Goal: Task Accomplishment & Management: Manage account settings

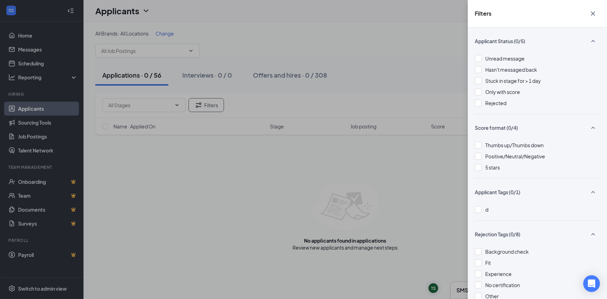
click at [46, 129] on div "Filters Applicant Status (0/5) Unread message Hasn't messaged back Stuck in sta…" at bounding box center [303, 149] width 607 height 299
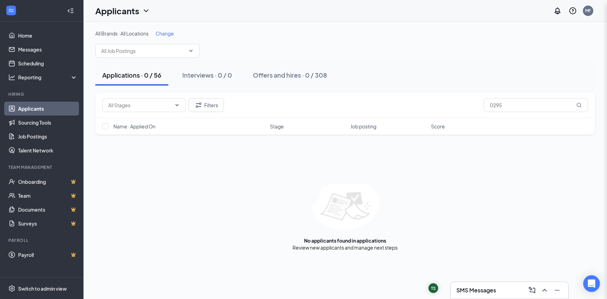
click at [46, 139] on div "Filters Applicant Status (0/5) Unread message Hasn't messaged back Stuck in sta…" at bounding box center [303, 149] width 607 height 299
click at [44, 144] on link "Talent Network" at bounding box center [47, 150] width 59 height 14
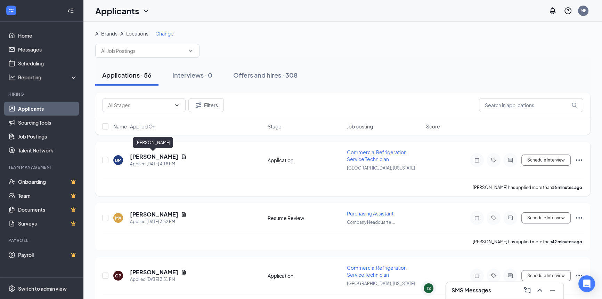
click at [160, 153] on h5 "[PERSON_NAME]" at bounding box center [154, 157] width 48 height 8
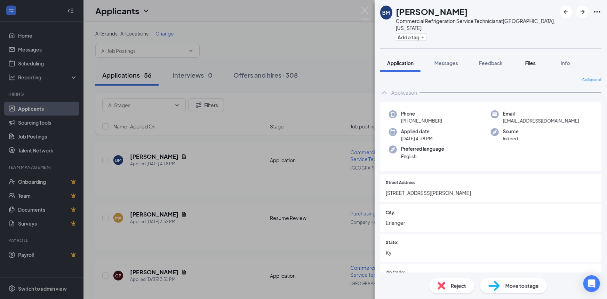
click at [538, 61] on button "Files" at bounding box center [530, 62] width 28 height 17
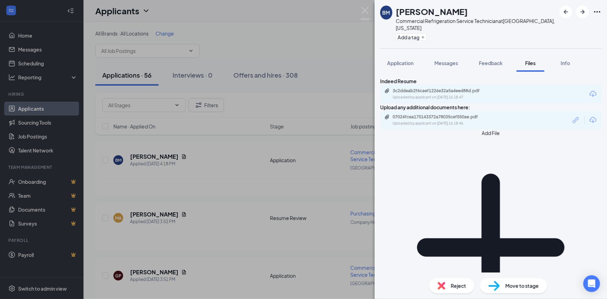
click at [454, 129] on div "07024fcea175143372a78035cef550ae.pdf Uploaded by applicant on [DATE] 16:18:46" at bounding box center [490, 120] width 221 height 18
click at [450, 126] on div "Uploaded by applicant on [DATE] 16:18:46" at bounding box center [445, 124] width 104 height 6
click at [439, 120] on div "07024fcea175143372a78035cef550ae.pdf" at bounding box center [441, 117] width 97 height 6
click at [409, 94] on div "3c2ddeab2f6caef1226e32a5a4eed88d.pdf" at bounding box center [441, 91] width 97 height 6
drag, startPoint x: 203, startPoint y: 58, endPoint x: 208, endPoint y: 57, distance: 5.1
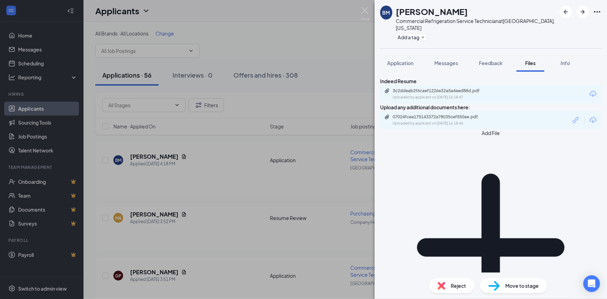
click at [203, 58] on div "BM [PERSON_NAME] Commercial Refrigeration Service Technician at [GEOGRAPHIC_DAT…" at bounding box center [303, 149] width 607 height 299
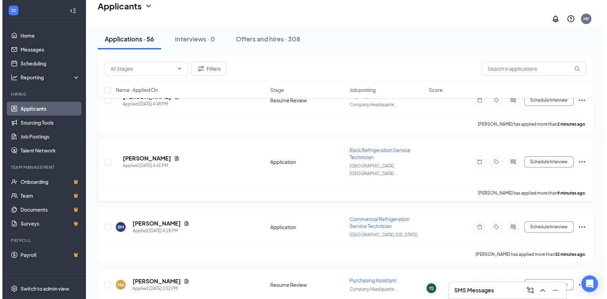
scroll to position [63, 0]
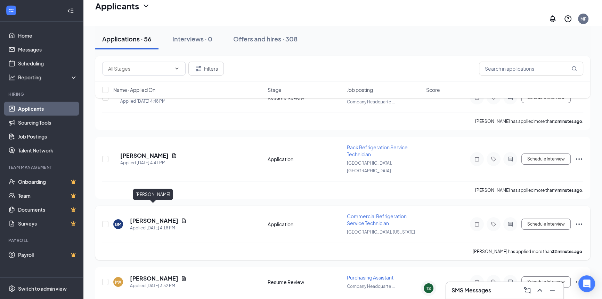
click at [164, 217] on h5 "[PERSON_NAME]" at bounding box center [154, 221] width 48 height 8
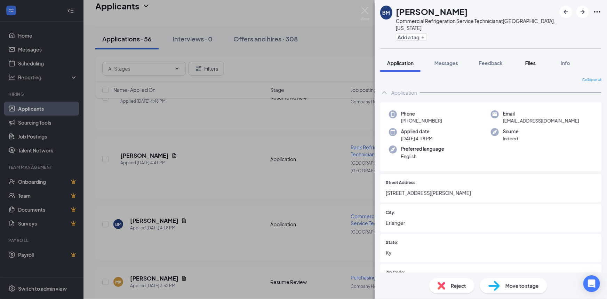
click at [530, 60] on span "Files" at bounding box center [530, 63] width 10 height 6
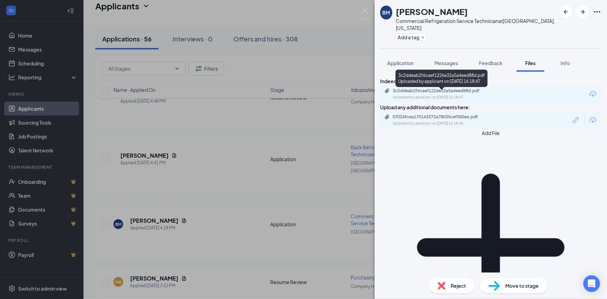
click at [460, 93] on div "3c2ddeab2f6caef1226e32a5a4eed88d.pdf" at bounding box center [441, 91] width 97 height 6
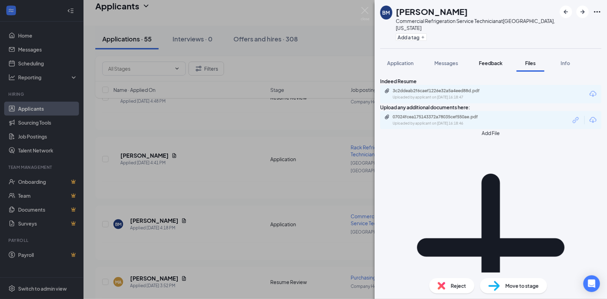
click at [493, 60] on span "Feedback" at bounding box center [491, 63] width 24 height 6
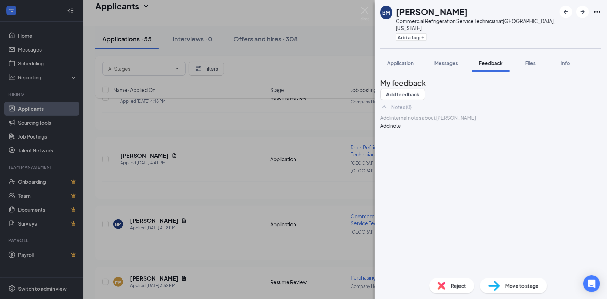
click at [392, 62] on button "Application" at bounding box center [400, 62] width 40 height 17
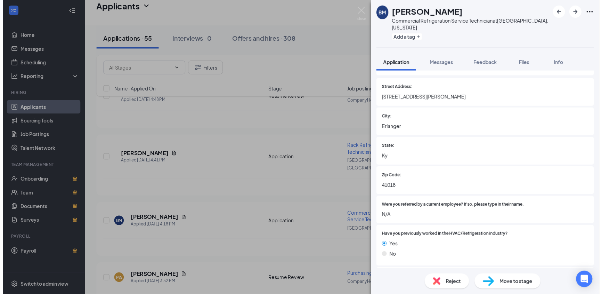
scroll to position [253, 0]
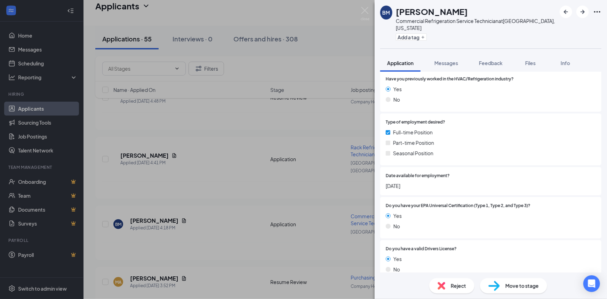
click at [187, 187] on div "BM [PERSON_NAME] Commercial Refrigeration Service Technician at [GEOGRAPHIC_DAT…" at bounding box center [303, 149] width 607 height 299
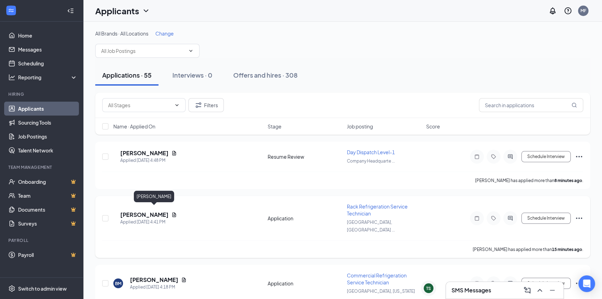
click at [167, 211] on h5 "[PERSON_NAME]" at bounding box center [144, 215] width 48 height 8
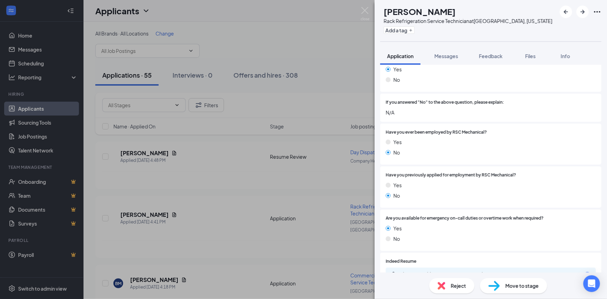
scroll to position [348, 0]
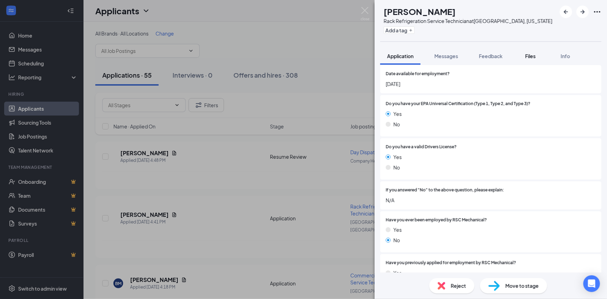
click at [529, 54] on span "Files" at bounding box center [530, 56] width 10 height 6
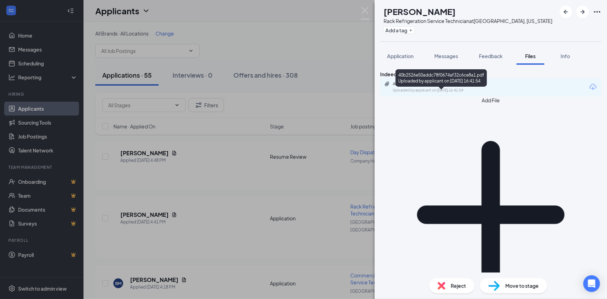
click at [483, 93] on div "Uploaded by applicant on [DATE] 16:41:54" at bounding box center [445, 91] width 104 height 6
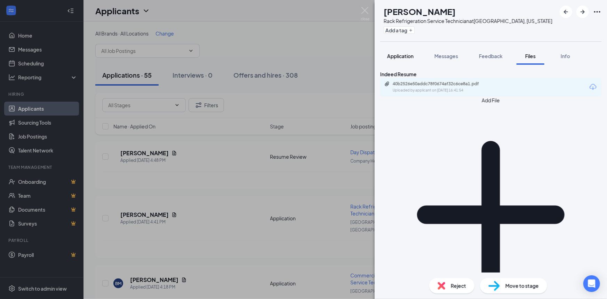
click at [396, 55] on span "Application" at bounding box center [400, 56] width 26 height 6
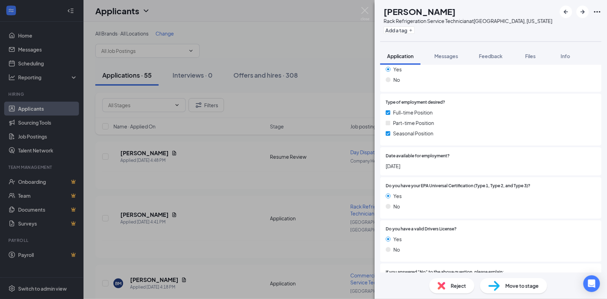
scroll to position [284, 0]
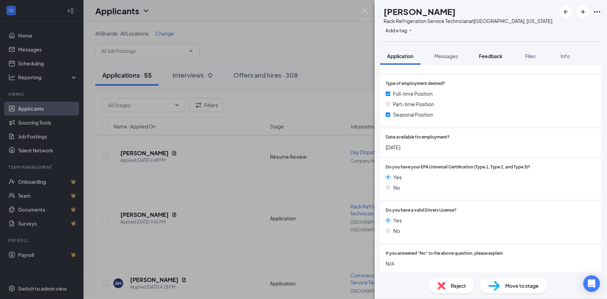
click at [494, 55] on span "Feedback" at bounding box center [491, 56] width 24 height 6
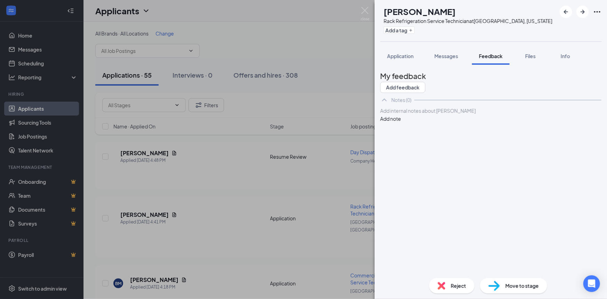
click at [456, 114] on div at bounding box center [490, 110] width 220 height 7
click at [401, 122] on button "Add note" at bounding box center [390, 119] width 21 height 8
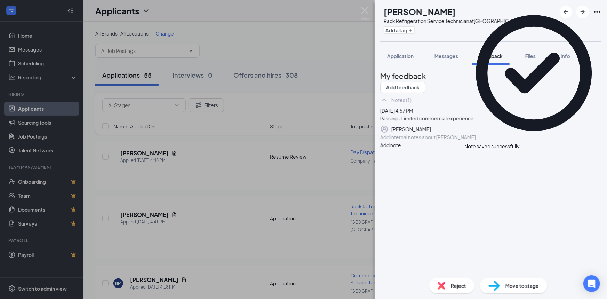
click at [459, 282] on span "Reject" at bounding box center [458, 286] width 15 height 8
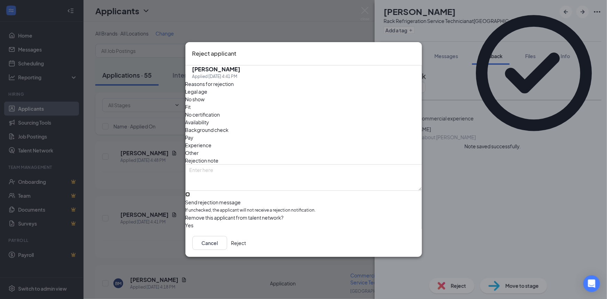
click at [190, 192] on input "Send rejection message If unchecked, the applicant will not receive a rejection…" at bounding box center [187, 194] width 5 height 5
checkbox input "true"
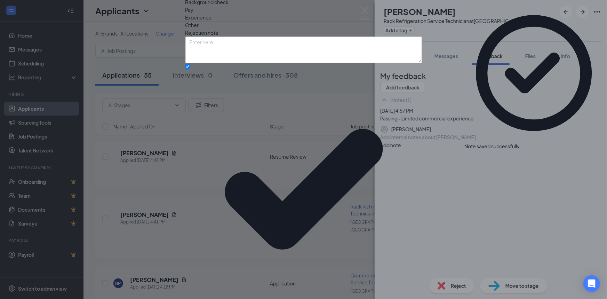
click at [212, 21] on span "Experience" at bounding box center [198, 18] width 26 height 8
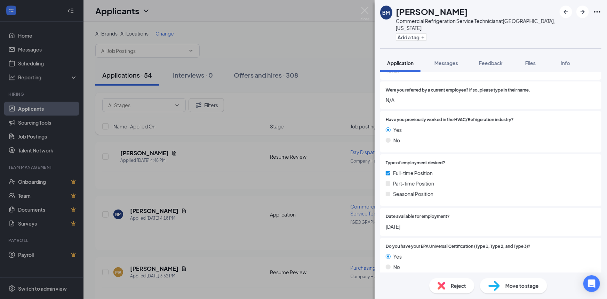
scroll to position [221, 0]
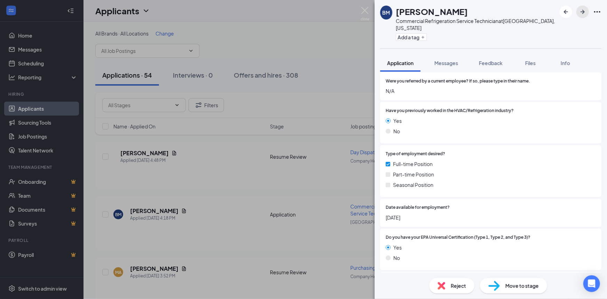
click at [582, 11] on icon "ArrowRight" at bounding box center [582, 12] width 4 height 4
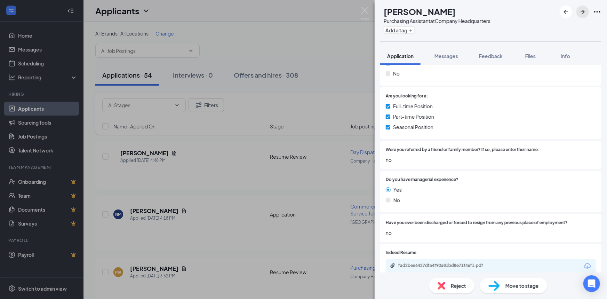
scroll to position [316, 0]
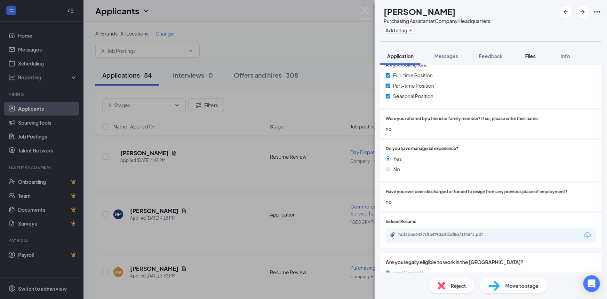
click at [526, 53] on span "Files" at bounding box center [530, 56] width 10 height 6
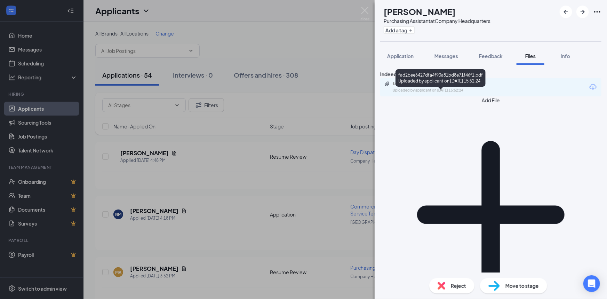
click at [456, 93] on div "Uploaded by applicant on [DATE] 15:52:24" at bounding box center [445, 91] width 104 height 6
click at [489, 63] on button "Feedback" at bounding box center [491, 55] width 38 height 17
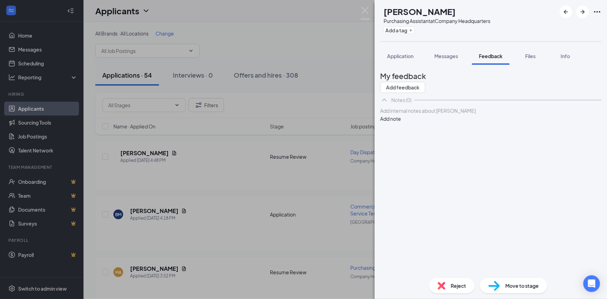
drag, startPoint x: 461, startPoint y: 138, endPoint x: 455, endPoint y: 130, distance: 9.9
click at [460, 122] on div "Add internal notes about [PERSON_NAME] Add note" at bounding box center [490, 115] width 221 height 16
click at [446, 122] on div "Add internal notes about [PERSON_NAME] Add note" at bounding box center [490, 115] width 221 height 16
click at [444, 114] on div at bounding box center [490, 110] width 220 height 7
click at [380, 115] on button "Add note" at bounding box center [390, 119] width 21 height 8
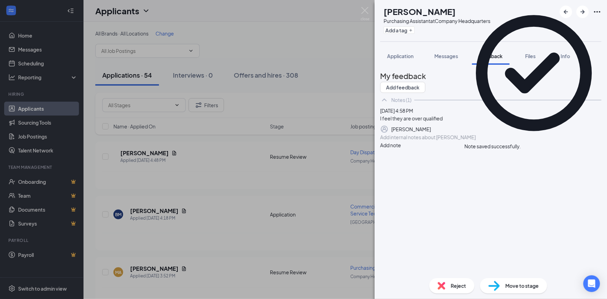
click at [521, 143] on icon "Cross" at bounding box center [521, 143] width 0 height 0
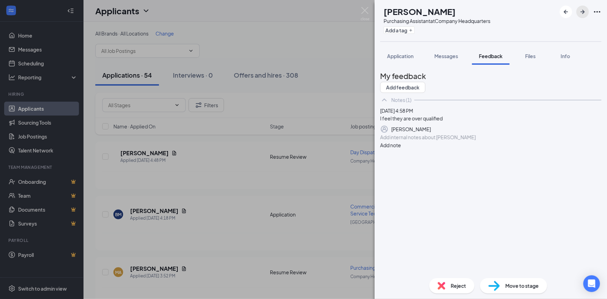
drag, startPoint x: 580, startPoint y: 12, endPoint x: 563, endPoint y: 33, distance: 26.9
click at [579, 13] on icon "ArrowRight" at bounding box center [582, 12] width 8 height 8
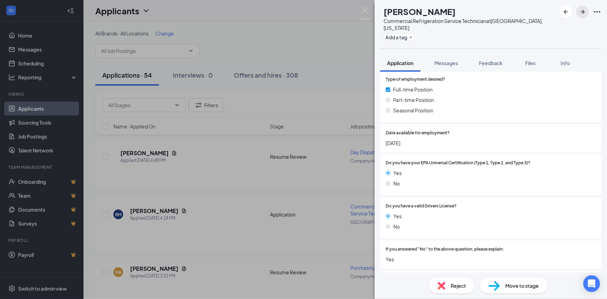
scroll to position [348, 0]
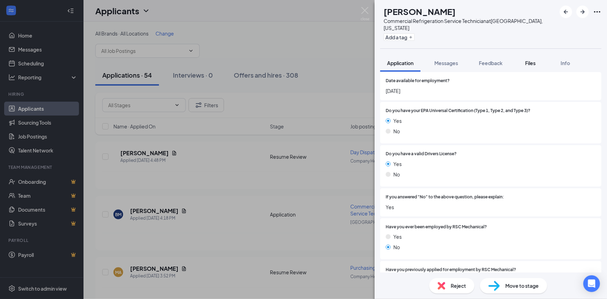
drag, startPoint x: 542, startPoint y: 57, endPoint x: 534, endPoint y: 59, distance: 8.4
click at [542, 57] on button "Files" at bounding box center [530, 62] width 28 height 17
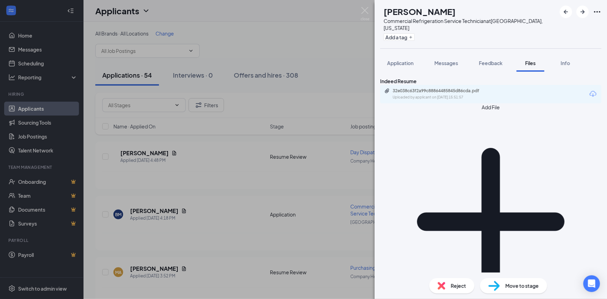
click at [513, 103] on div "32e038c63f2a99c88864485845d86cda.pdf Uploaded by applicant on [DATE] 15:51:57" at bounding box center [490, 94] width 221 height 18
click at [514, 103] on div "32e038c63f2a99c88864485845d86cda.pdf Uploaded by applicant on [DATE] 15:51:57" at bounding box center [490, 94] width 221 height 18
click at [477, 100] on div "Uploaded by applicant on [DATE] 15:51:57" at bounding box center [445, 98] width 104 height 6
